Goal: Find contact information: Obtain details needed to contact an individual or organization

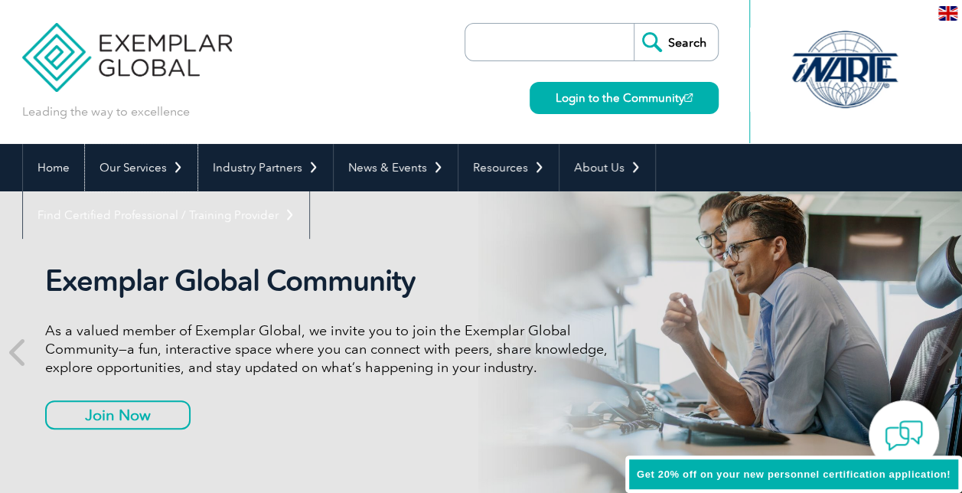
click at [132, 176] on link "Our Services" at bounding box center [141, 167] width 113 height 47
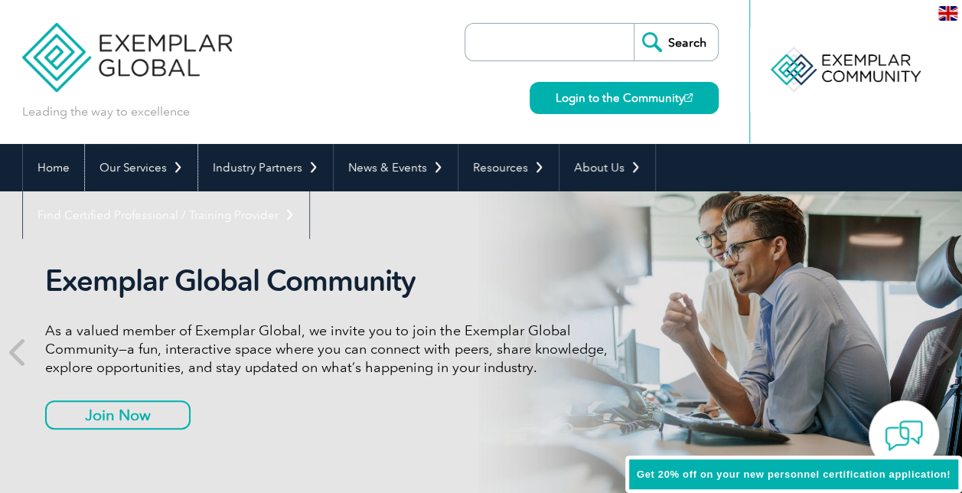
click at [138, 169] on link "Our Services" at bounding box center [141, 167] width 113 height 47
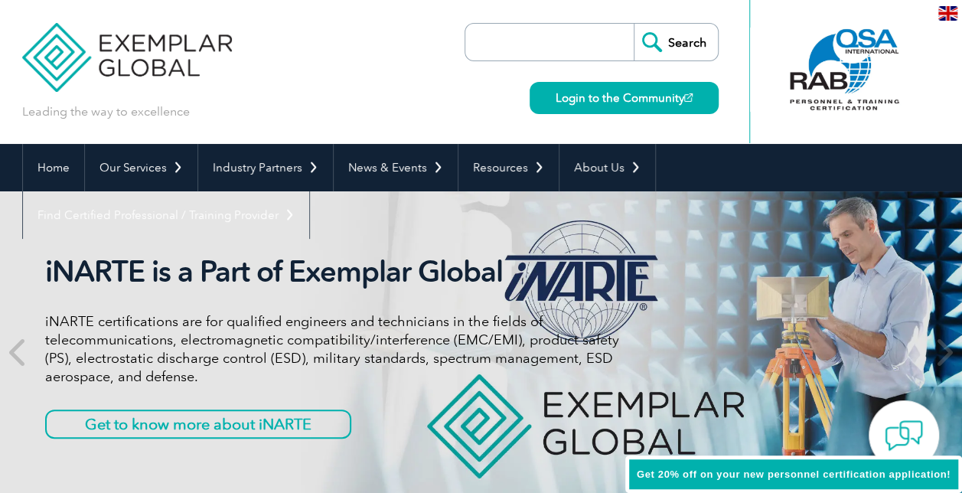
click at [496, 47] on input "search" at bounding box center [553, 42] width 161 height 37
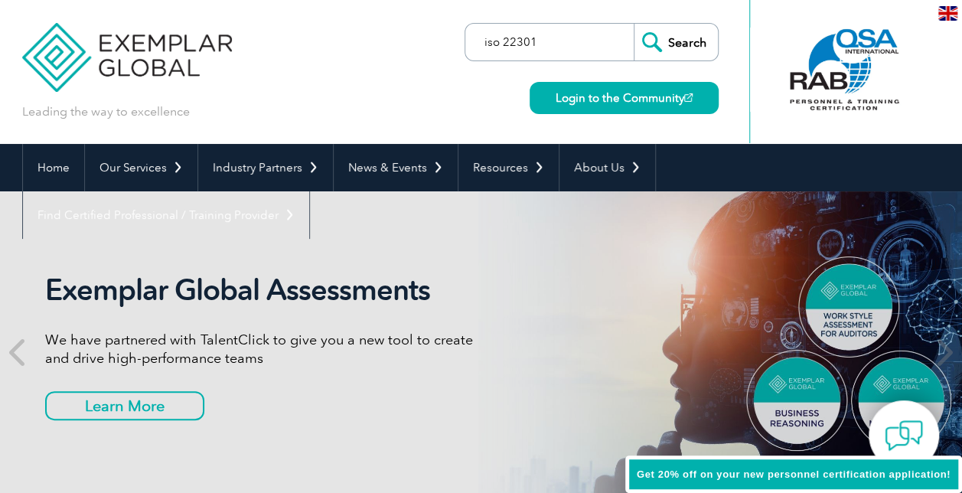
type input "iso 22301"
click at [634, 24] on input "Search" at bounding box center [676, 42] width 84 height 37
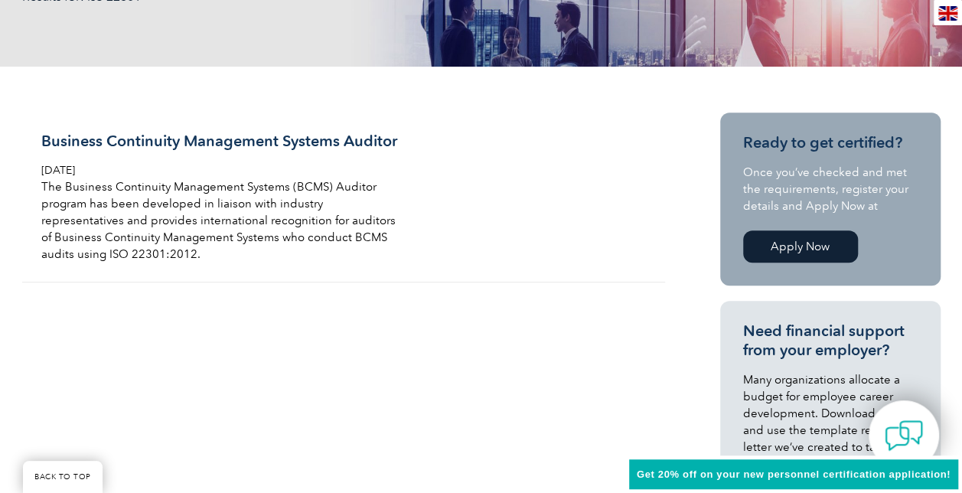
scroll to position [313, 0]
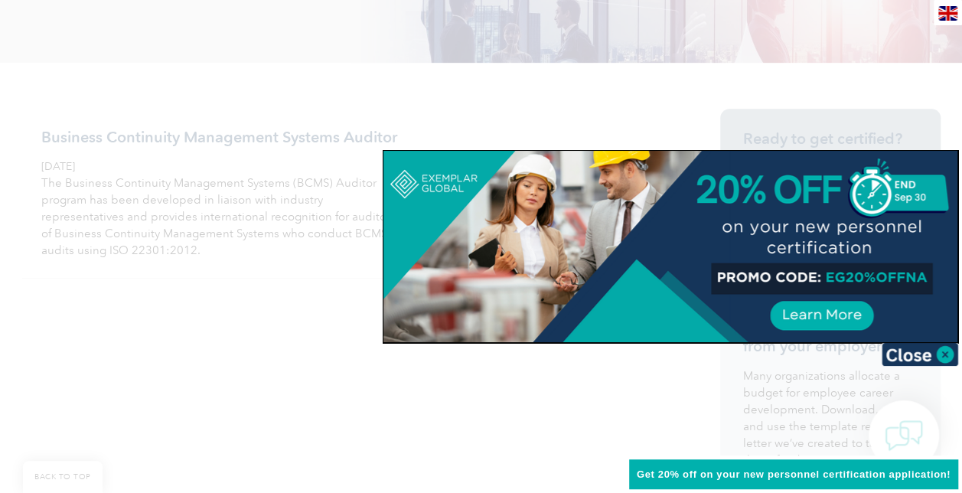
click at [63, 334] on div at bounding box center [481, 246] width 962 height 493
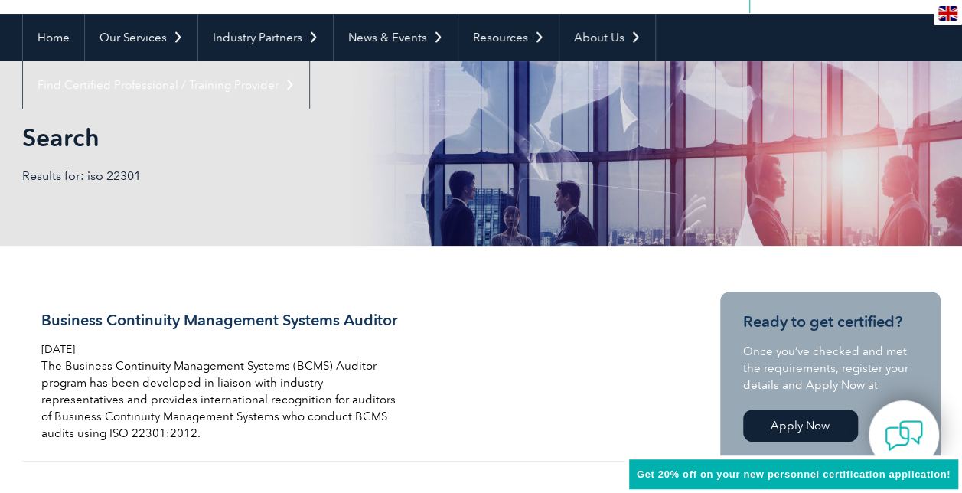
scroll to position [130, 0]
click at [103, 323] on h3 "Business Continuity Management Systems Auditor" at bounding box center [222, 320] width 363 height 19
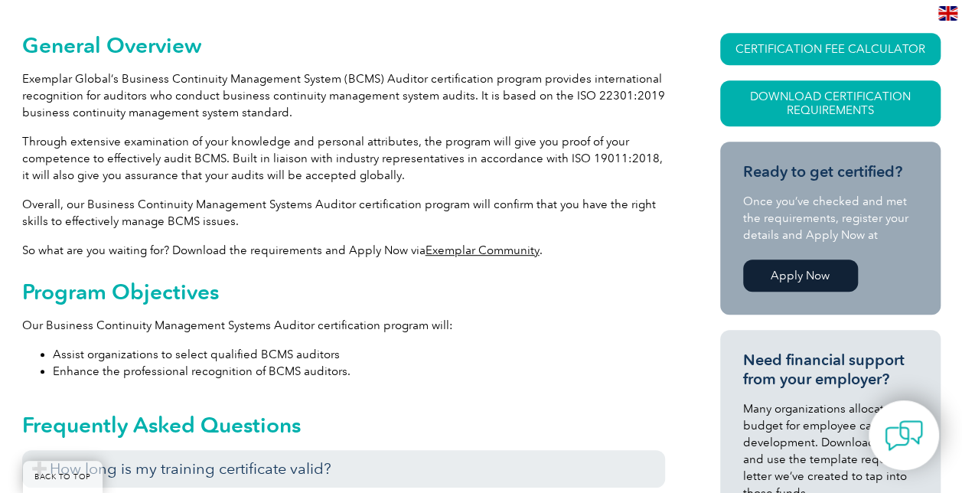
scroll to position [359, 0]
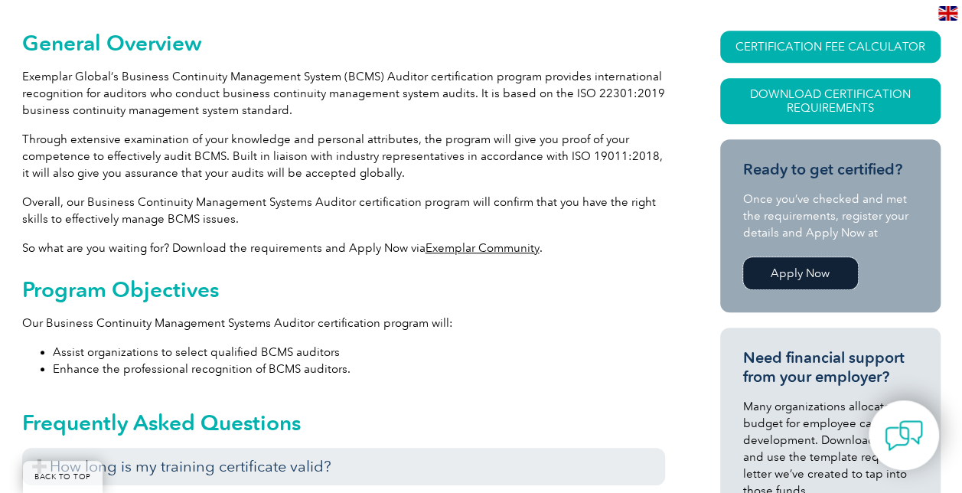
click at [779, 272] on link "Apply Now" at bounding box center [800, 273] width 115 height 32
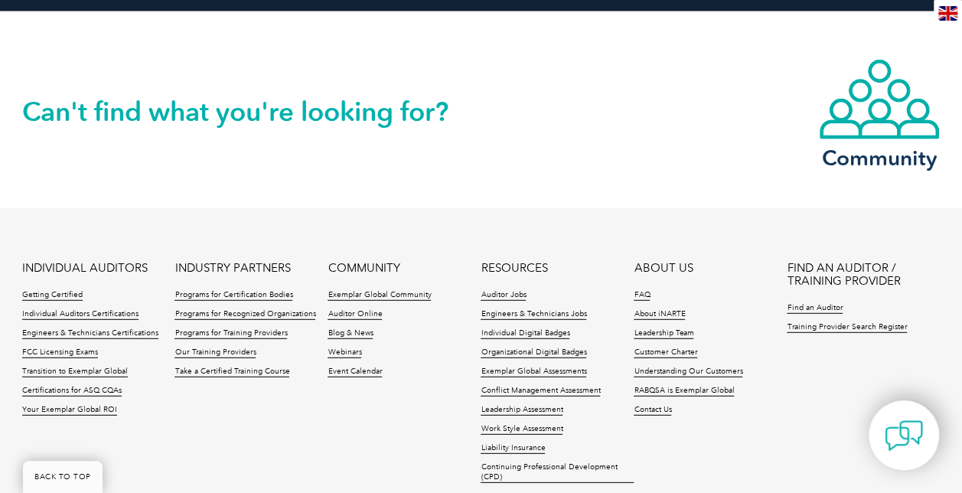
scroll to position [1926, 0]
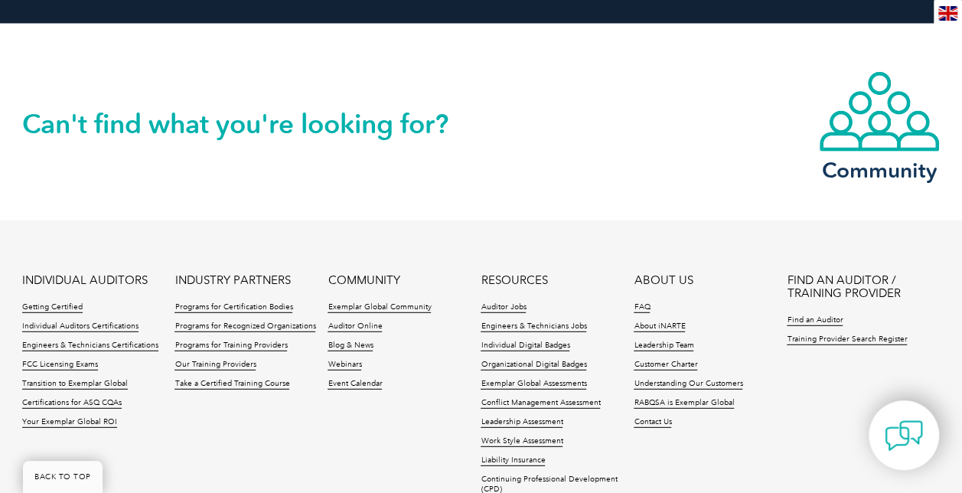
click at [106, 284] on link "INDIVIDUAL AUDITORS" at bounding box center [85, 280] width 126 height 13
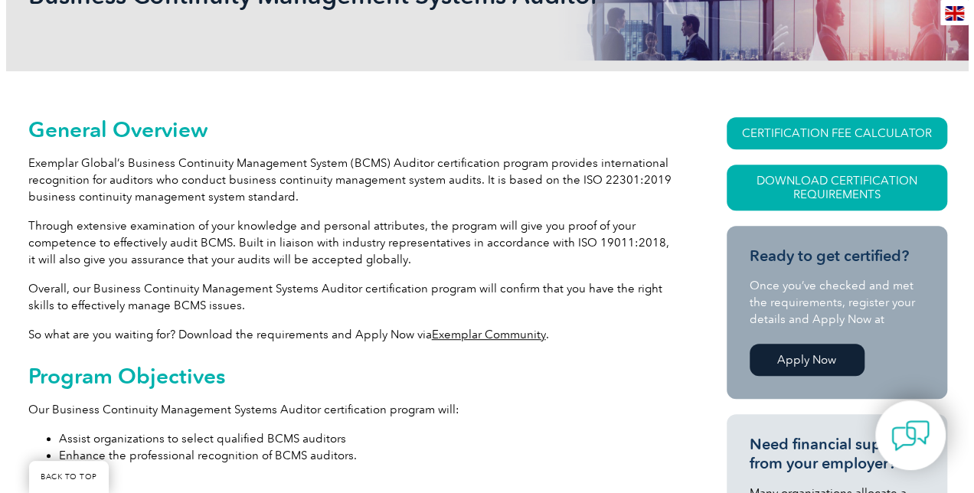
scroll to position [271, 0]
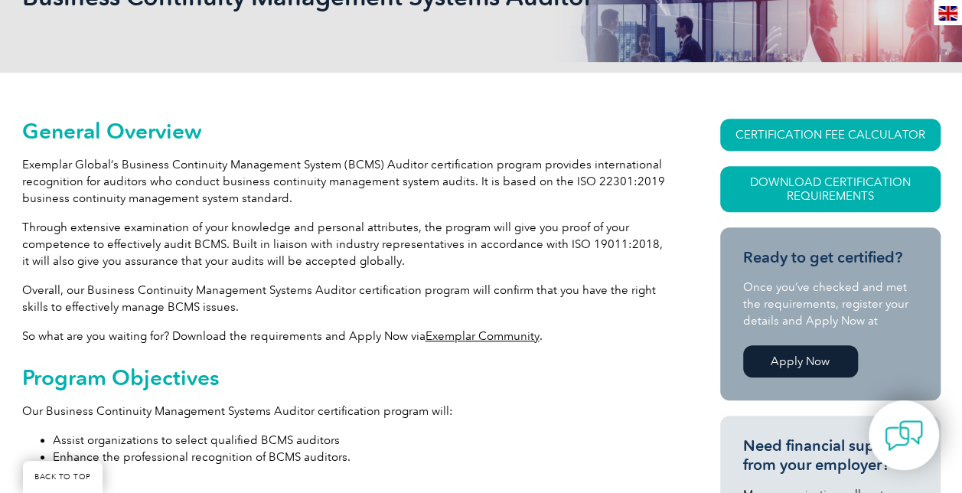
click at [766, 139] on link "CERTIFICATION FEE CALCULATOR" at bounding box center [830, 135] width 220 height 32
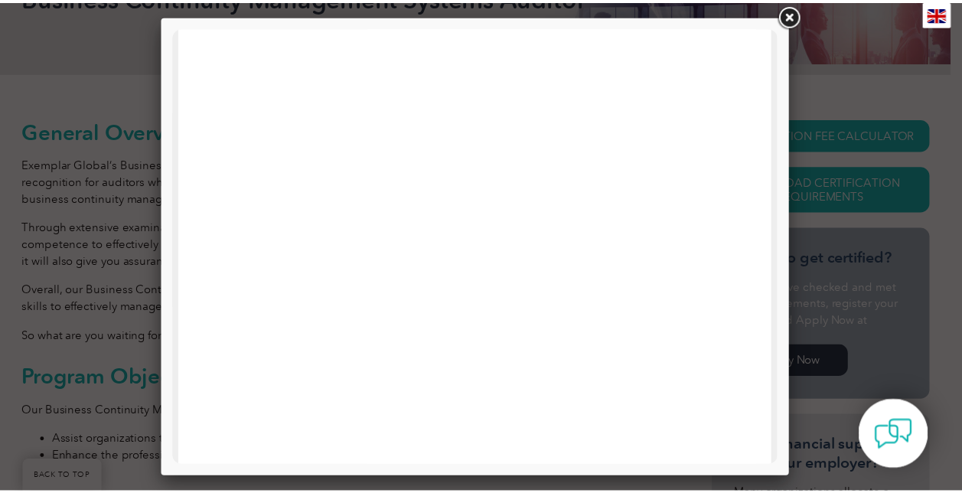
scroll to position [508, 0]
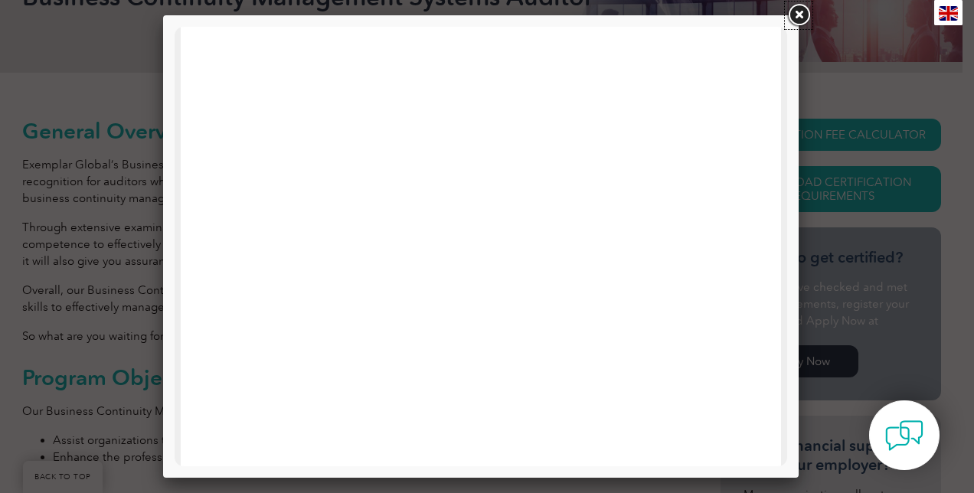
click at [795, 15] on link at bounding box center [799, 16] width 28 height 28
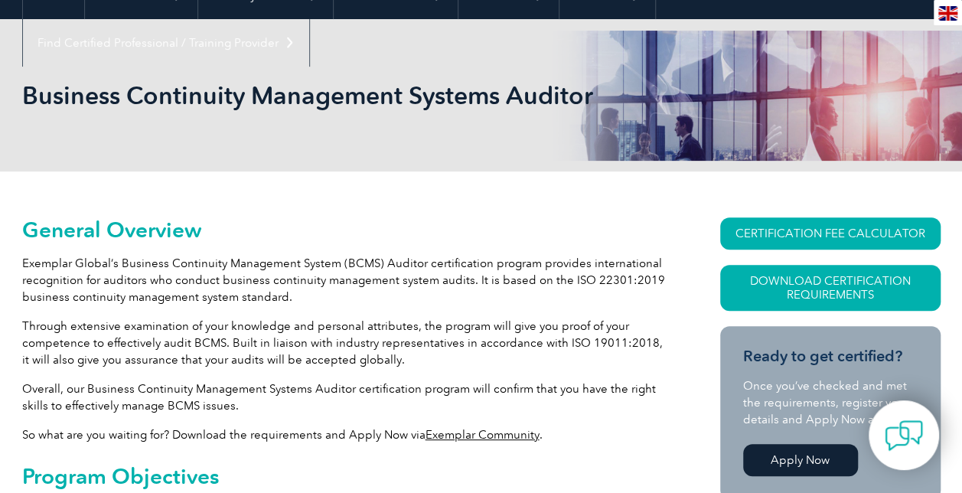
scroll to position [0, 0]
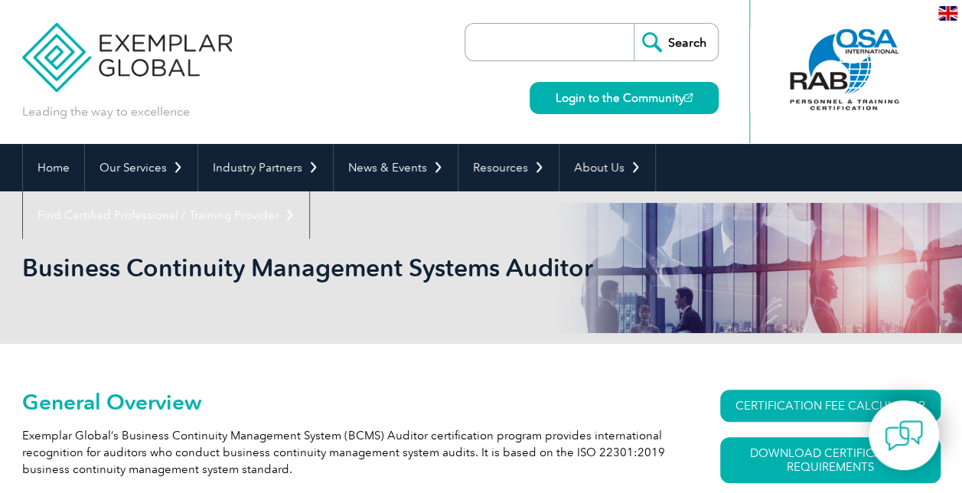
click at [880, 434] on div at bounding box center [904, 435] width 70 height 70
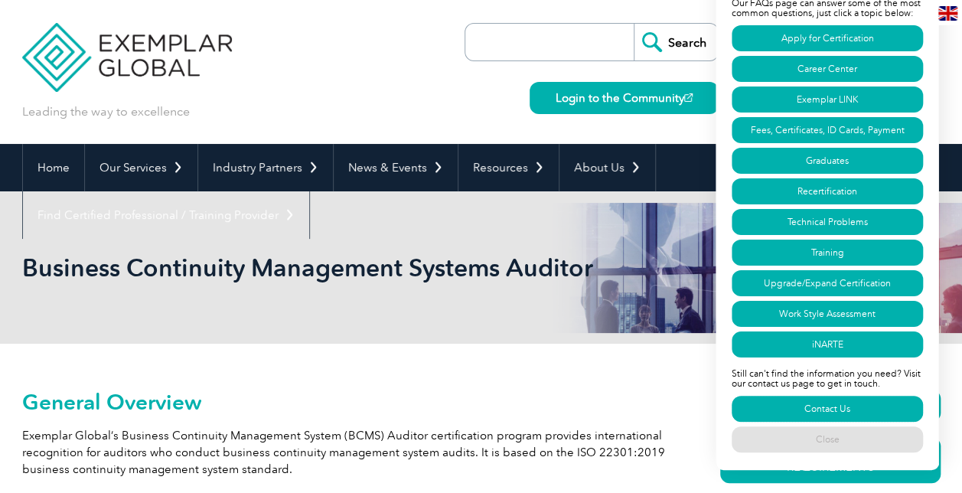
click at [758, 398] on link "Contact Us" at bounding box center [827, 409] width 191 height 26
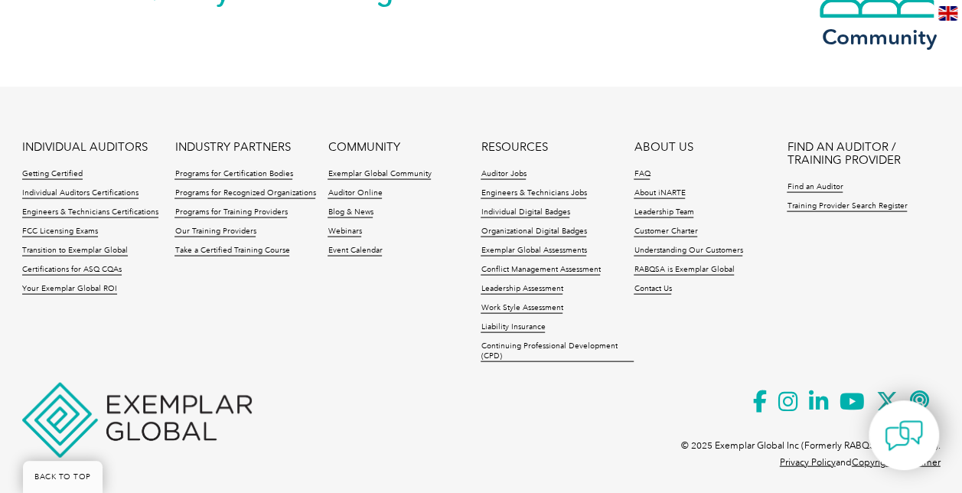
scroll to position [1483, 0]
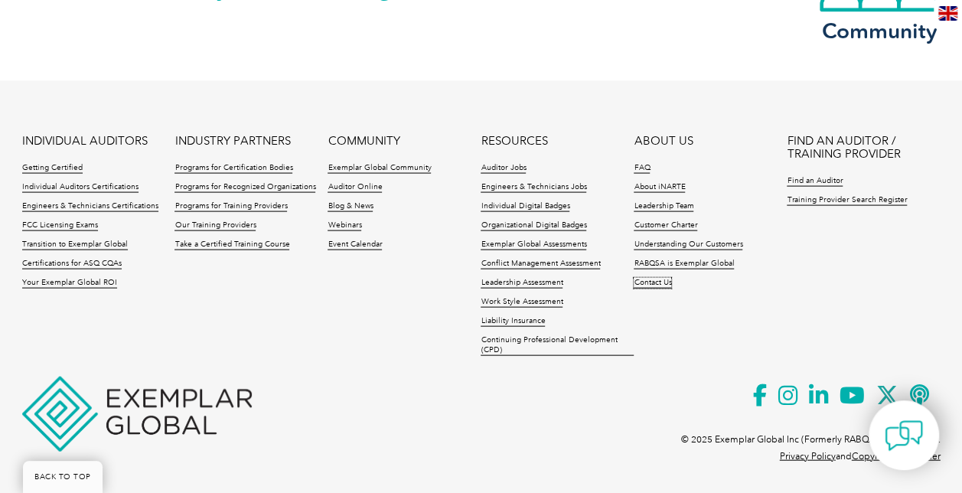
click at [651, 278] on link "Contact Us" at bounding box center [653, 283] width 38 height 11
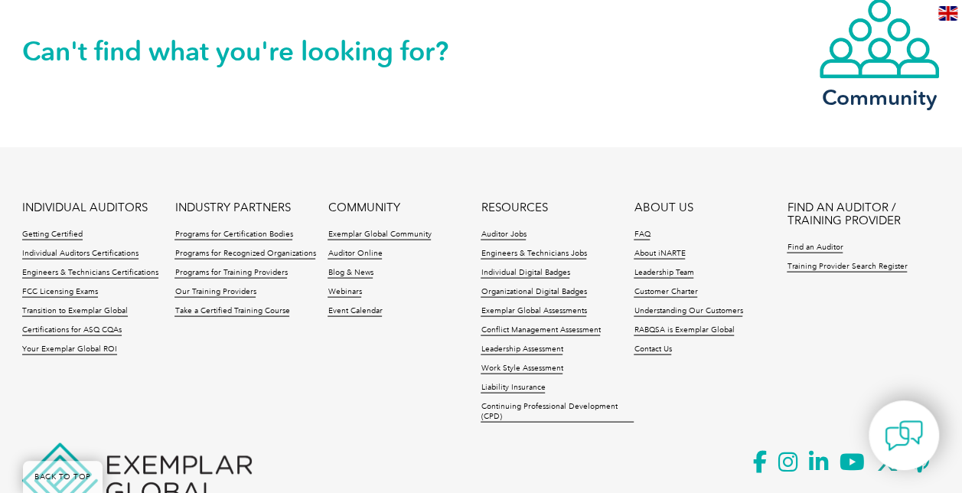
scroll to position [1420, 0]
